Goal: Check status: Check status

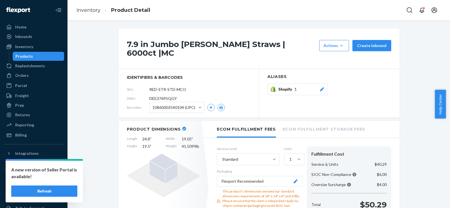
scroll to position [39, 0]
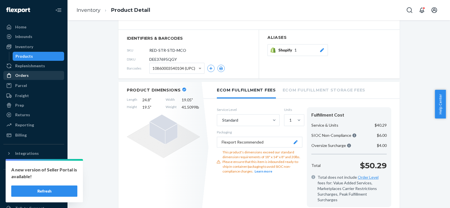
click at [24, 78] on div "Orders" at bounding box center [34, 75] width 60 height 8
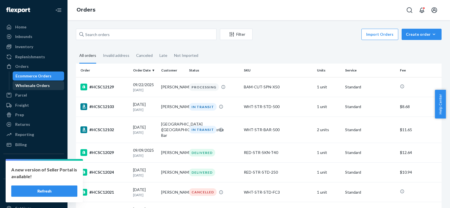
click at [28, 84] on div "Wholesale Orders" at bounding box center [32, 86] width 34 height 6
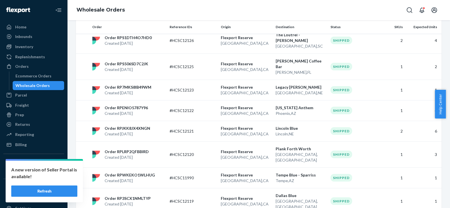
scroll to position [139, 0]
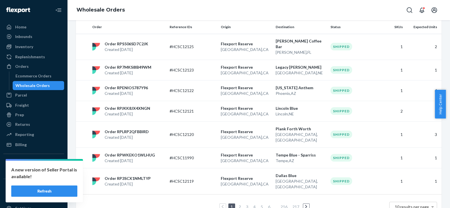
click at [238, 204] on link "2" at bounding box center [240, 206] width 4 height 5
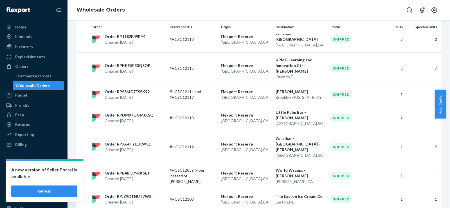
scroll to position [0, 0]
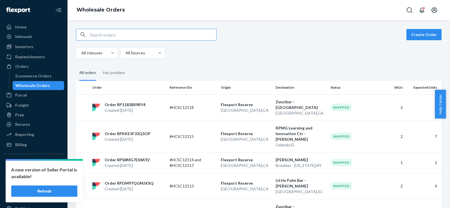
click at [129, 35] on input "text" at bounding box center [153, 34] width 127 height 11
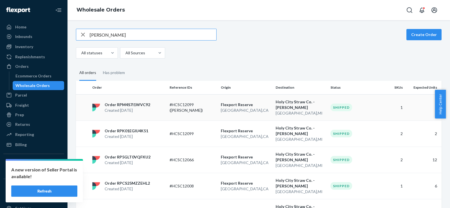
type input "[PERSON_NAME]"
click at [261, 109] on p "[GEOGRAPHIC_DATA] , [GEOGRAPHIC_DATA]" at bounding box center [246, 110] width 50 height 6
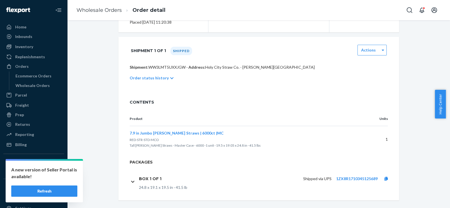
scroll to position [92, 0]
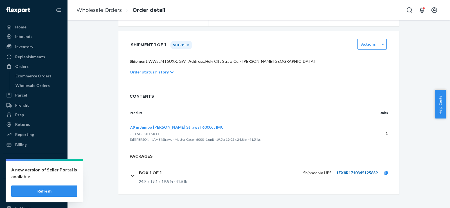
click at [352, 172] on link "1ZX8R1710345125689" at bounding box center [357, 172] width 42 height 5
